Goal: Information Seeking & Learning: Learn about a topic

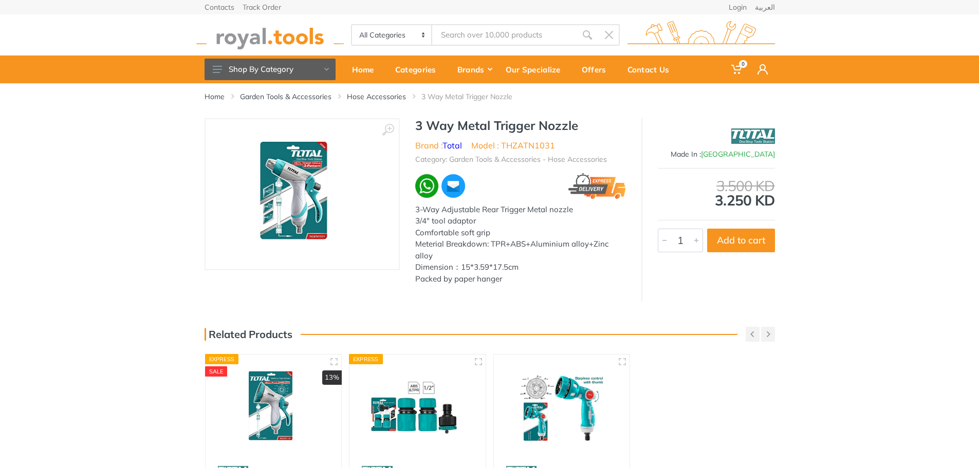
click at [534, 246] on div "3-Way Adjustable Rear Trigger Metal nozzle 3/4" tool adaptor Comfortable soft g…" at bounding box center [520, 244] width 211 height 81
click at [452, 217] on div "3-Way Adjustable Rear Trigger Metal nozzle 3/4" tool adaptor Comfortable soft g…" at bounding box center [520, 244] width 211 height 81
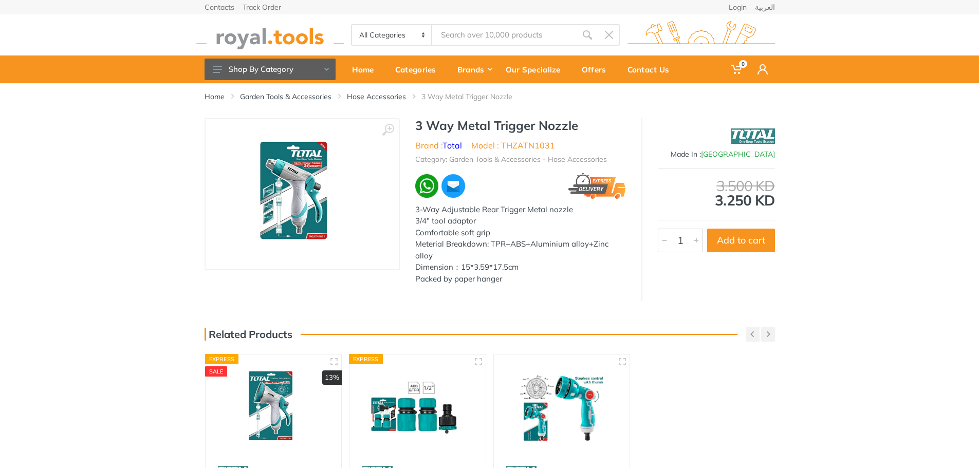
click at [452, 217] on div "3-Way Adjustable Rear Trigger Metal nozzle 3/4" tool adaptor Comfortable soft g…" at bounding box center [520, 244] width 211 height 81
click at [88, 108] on div "Home Garden Tools & Accessories Hose Accessories 3 Way Metal Trigger Nozzle" at bounding box center [489, 100] width 979 height 35
